Goal: Information Seeking & Learning: Find specific fact

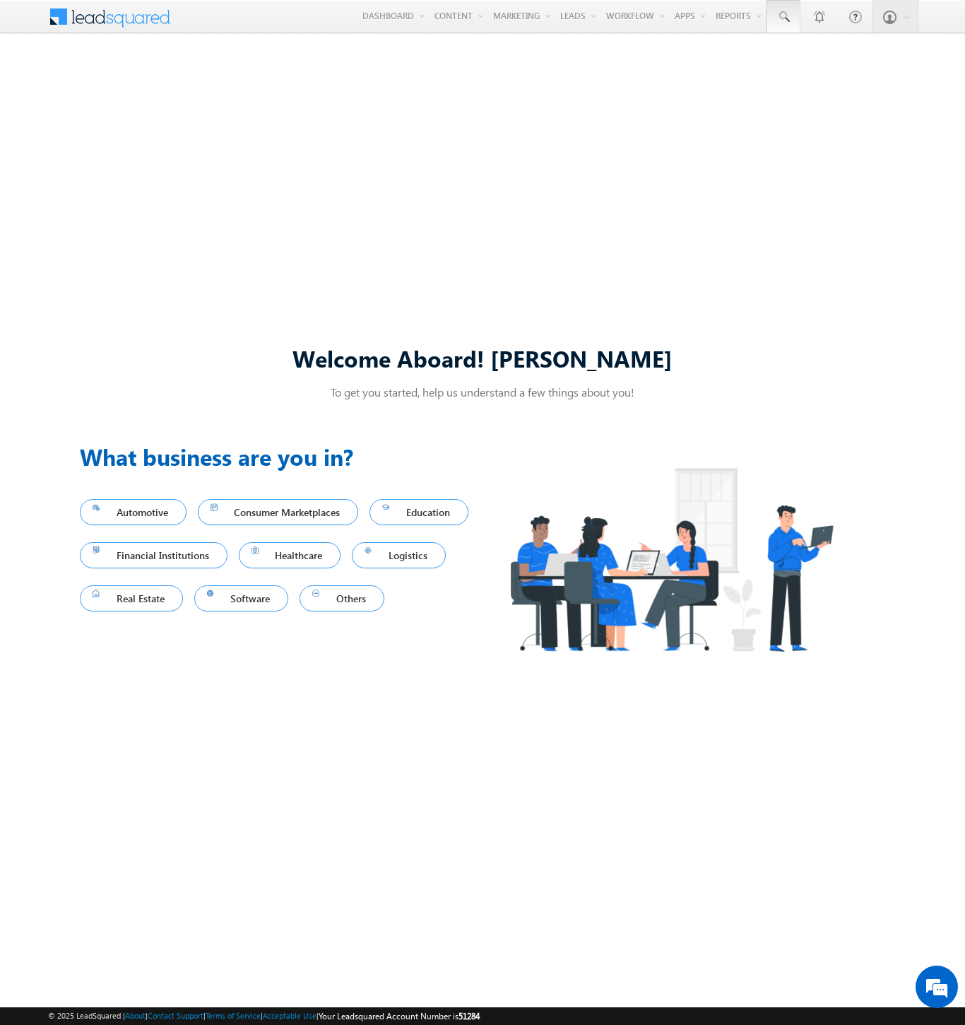
click at [783, 17] on span at bounding box center [784, 17] width 14 height 14
type input "8930501870"
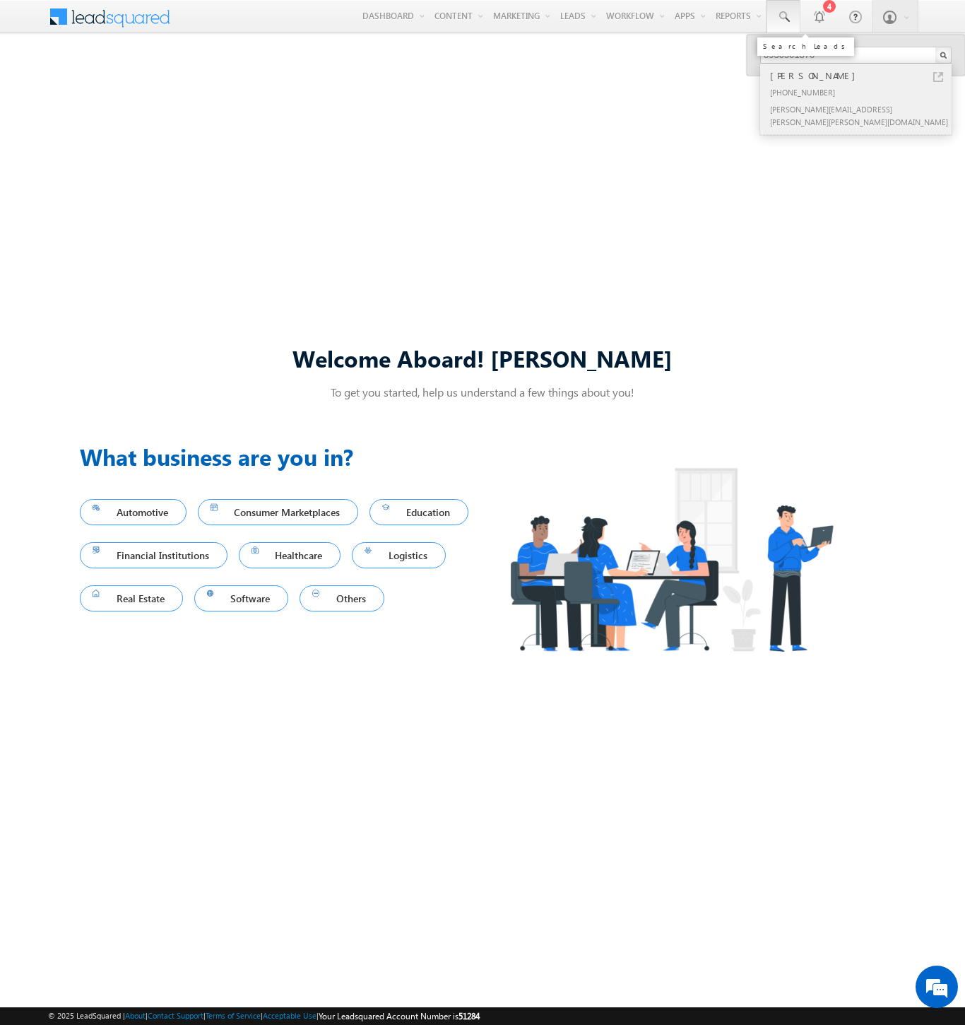
click at [862, 76] on div "[PERSON_NAME]" at bounding box center [861, 76] width 189 height 16
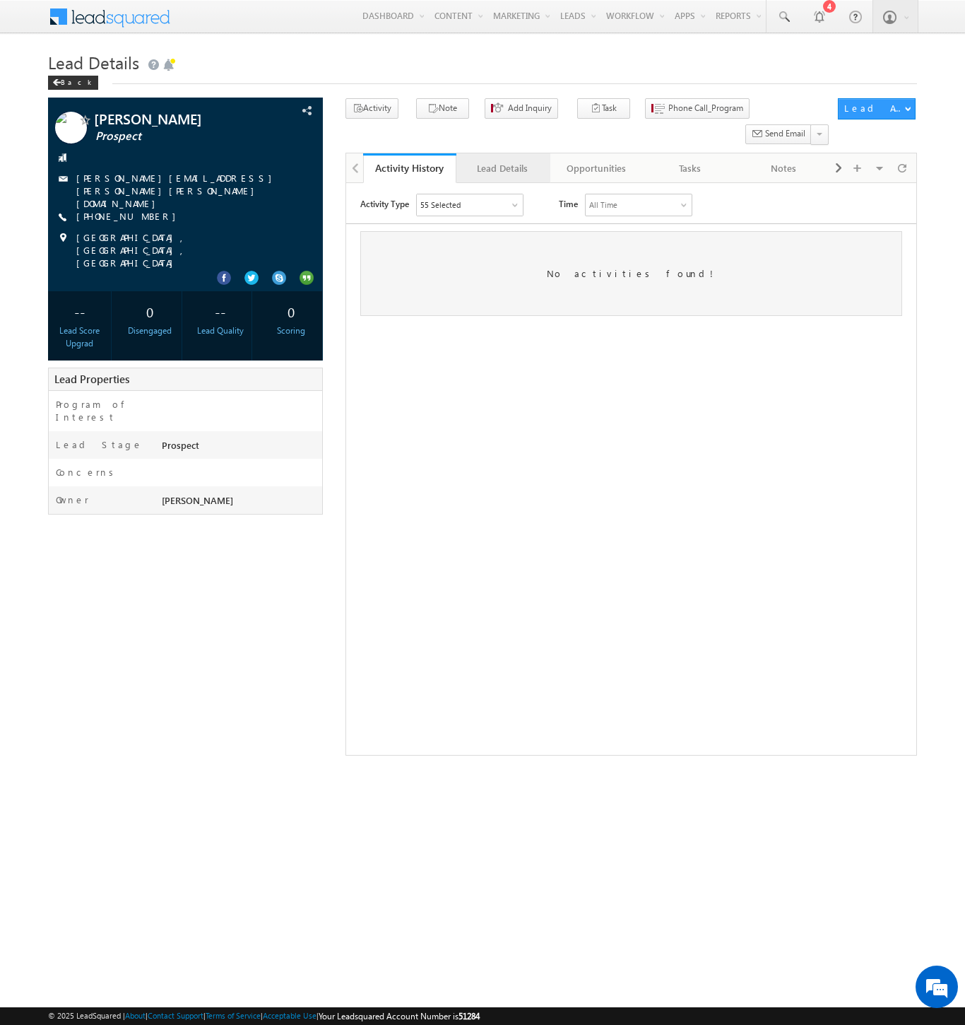
click at [502, 160] on div "Lead Details" at bounding box center [502, 168] width 69 height 17
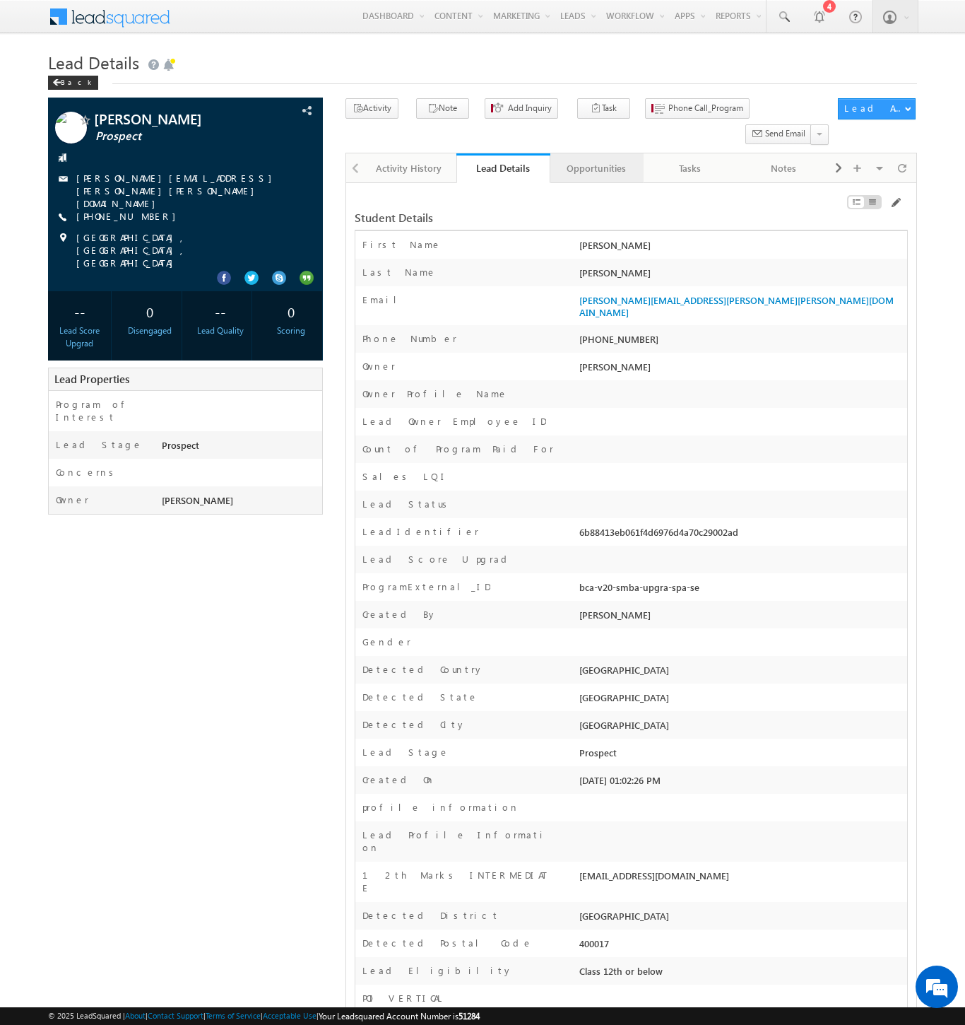
click at [596, 160] on div "Opportunities" at bounding box center [596, 168] width 69 height 17
